Goal: Task Accomplishment & Management: Complete application form

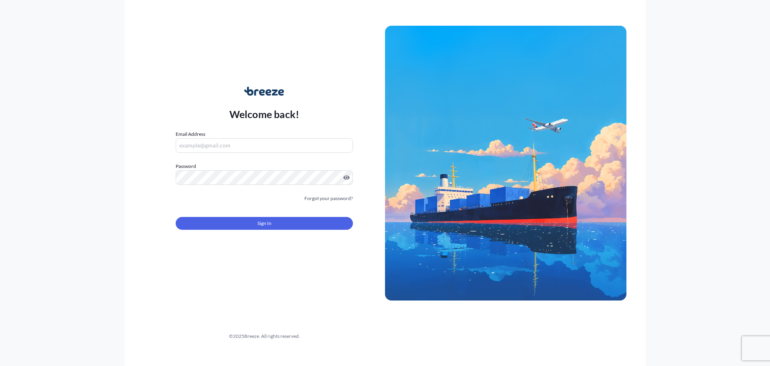
click at [195, 148] on input "Email Address" at bounding box center [264, 145] width 177 height 14
type input "[EMAIL_ADDRESS][DOMAIN_NAME]"
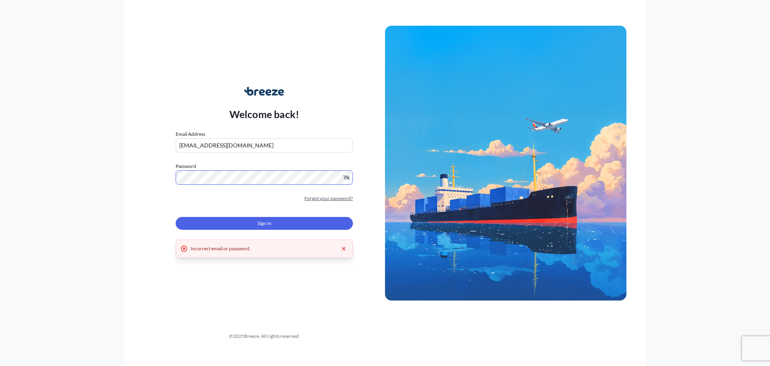
click at [330, 198] on link "Forgot your password?" at bounding box center [329, 198] width 49 height 8
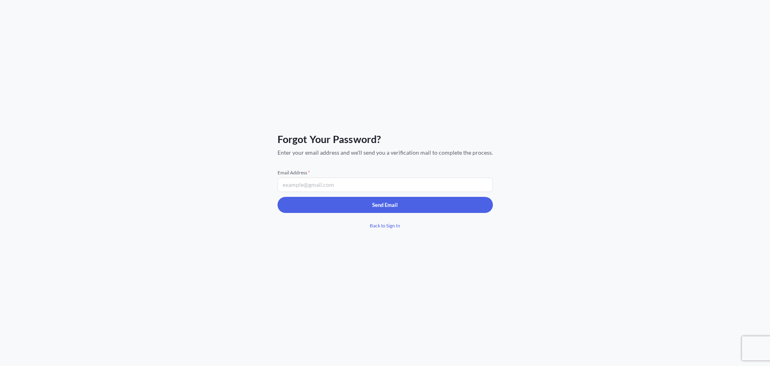
click at [291, 187] on input "Email Address *" at bounding box center [385, 184] width 215 height 14
type input "[EMAIL_ADDRESS][DOMAIN_NAME]"
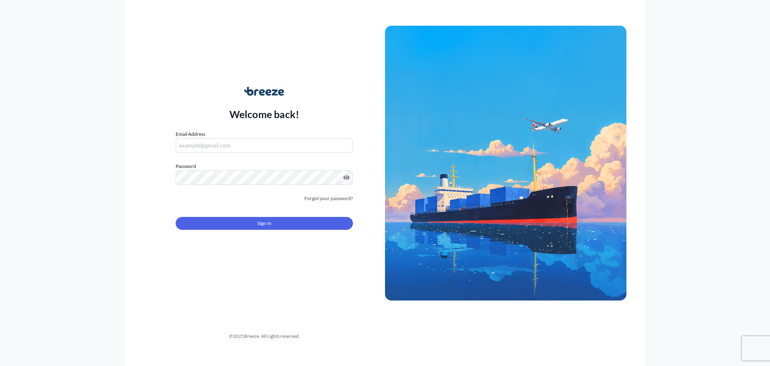
click at [218, 154] on form "Email Address Password Must include: Upper & lower case letters Symbols (!@#$) …" at bounding box center [264, 184] width 177 height 109
click at [215, 148] on input "Email Address" at bounding box center [264, 145] width 177 height 14
type input "[EMAIL_ADDRESS][DOMAIN_NAME]"
click at [311, 224] on button "Sign In" at bounding box center [264, 223] width 177 height 13
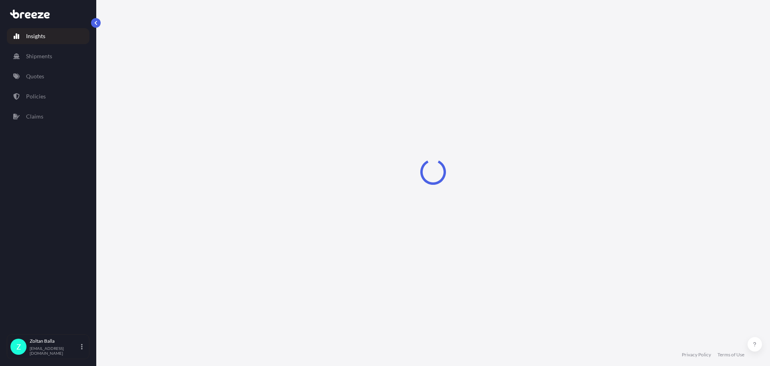
select select "2025"
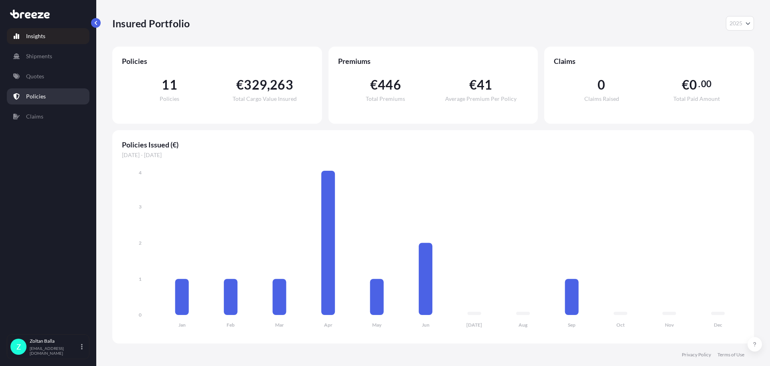
click at [42, 98] on p "Policies" at bounding box center [36, 96] width 20 height 8
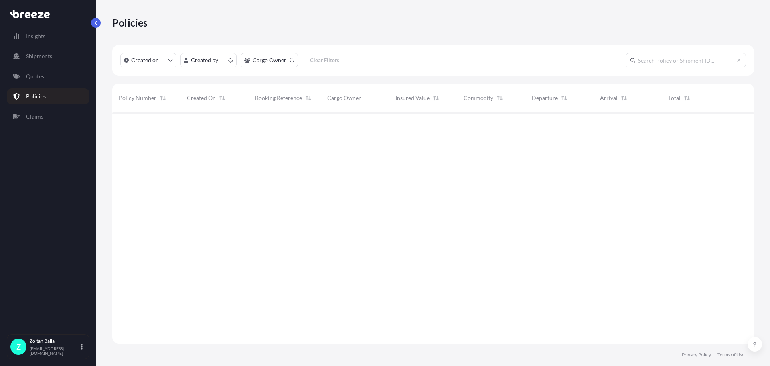
scroll to position [229, 636]
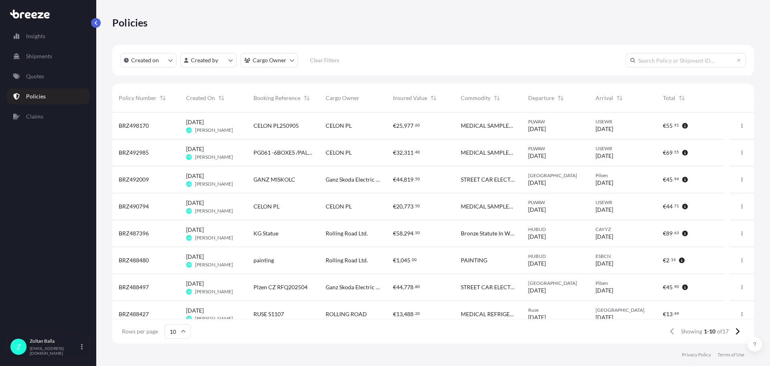
click at [612, 126] on span "07/09/2025" at bounding box center [605, 129] width 18 height 8
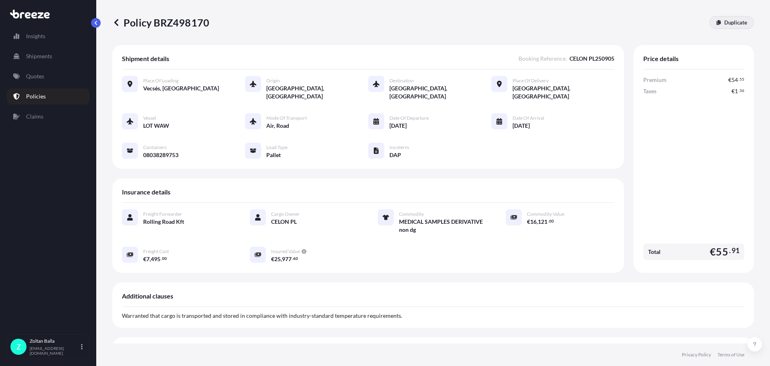
click at [711, 25] on link "Duplicate" at bounding box center [732, 22] width 45 height 13
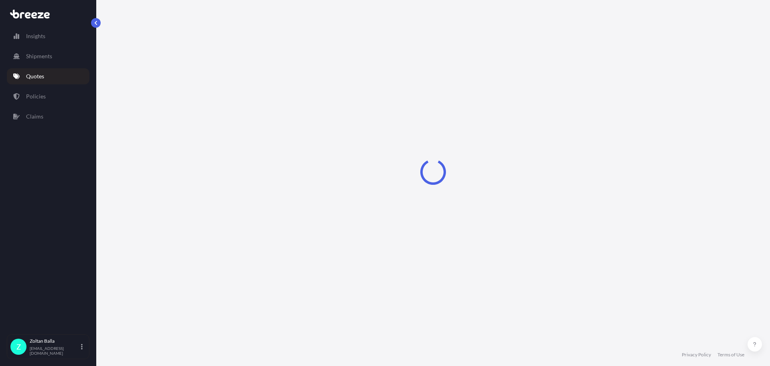
select select "Road"
select select "Air"
select select "Road"
select select "1"
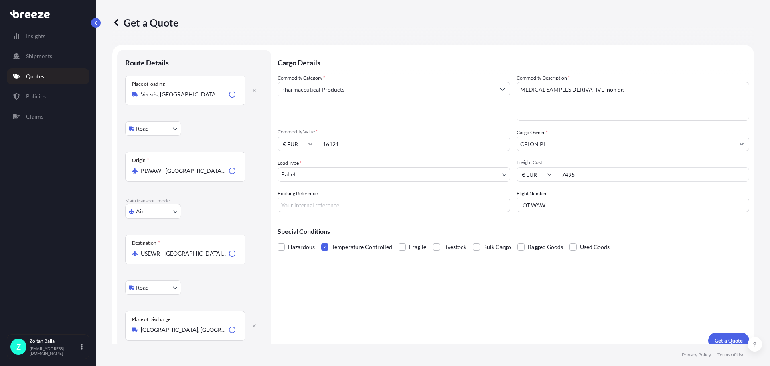
scroll to position [10, 0]
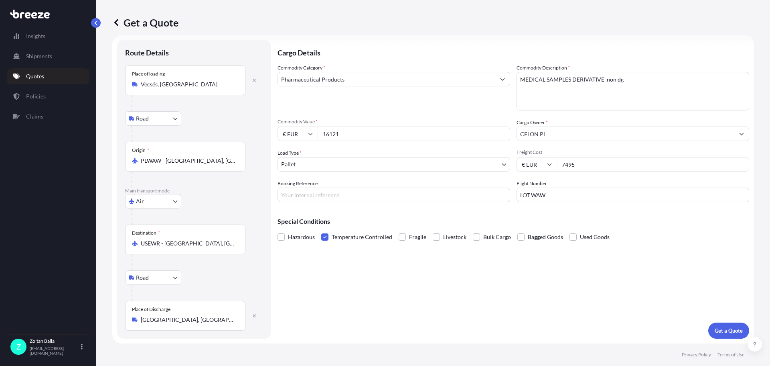
click at [577, 166] on input "7495" at bounding box center [653, 164] width 193 height 14
type input "7"
type input "1"
click at [355, 133] on input "16121" at bounding box center [414, 133] width 193 height 14
type input "1"
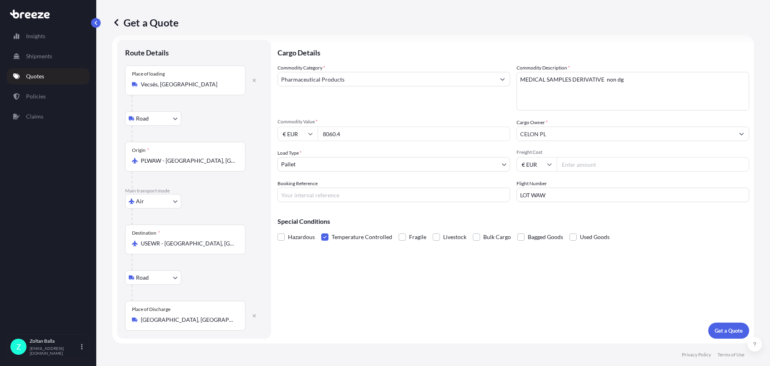
type input "8060.4"
click at [569, 165] on input "Freight Cost" at bounding box center [653, 164] width 193 height 14
type input "6685"
click at [282, 195] on input "Booking Reference" at bounding box center [394, 194] width 233 height 14
click at [309, 195] on input "20250926" at bounding box center [394, 194] width 233 height 14
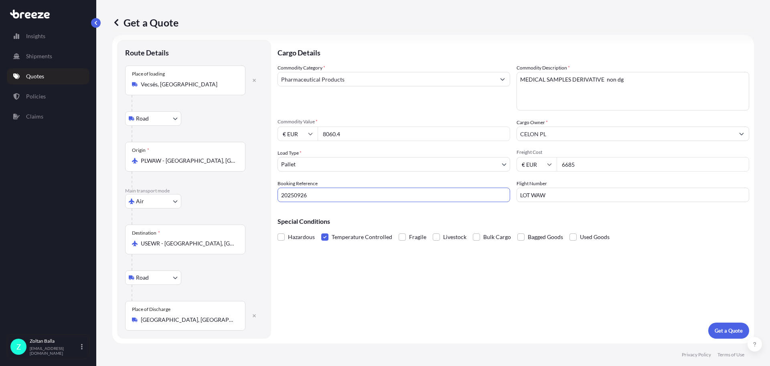
paste input "Shipment #2 for NH-101 Study from Celon (Poland) to FCS Allentown (US) [ID: IN6…"
click at [362, 195] on input "20250926 Shipment #2 for NH-101 Study from Celon (Poland) to FCS Allentown (US)…" at bounding box center [394, 194] width 233 height 14
type input "250926 Shipment #2 for NH-101 Study [ID: IN637053]"
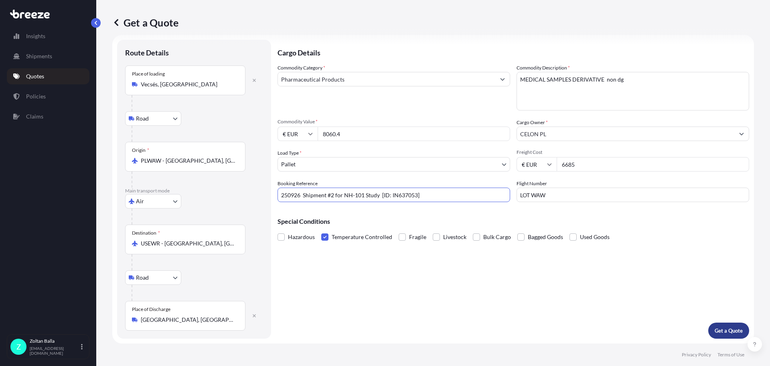
click at [720, 329] on p "Get a Quote" at bounding box center [729, 330] width 28 height 8
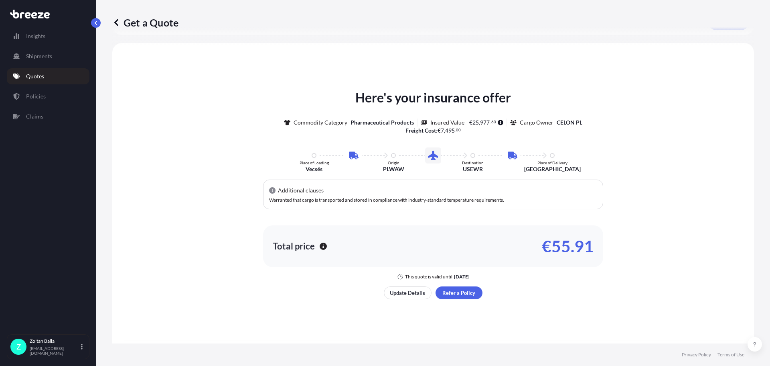
scroll to position [356, 0]
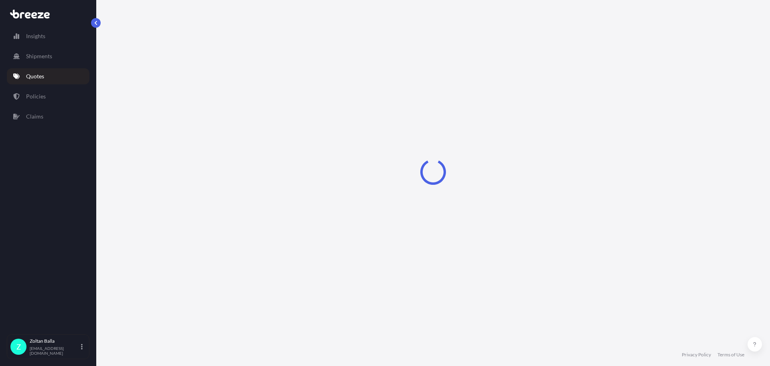
select select "Road"
select select "Air"
select select "Road"
select select "1"
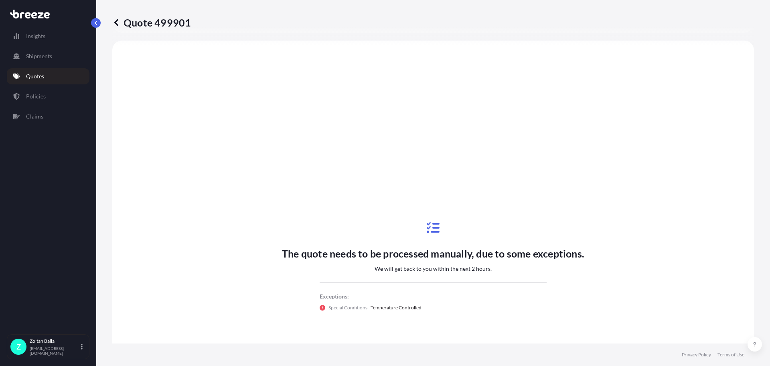
scroll to position [321, 0]
click at [98, 24] on button "button" at bounding box center [96, 23] width 10 height 10
